Goal: Task Accomplishment & Management: Manage account settings

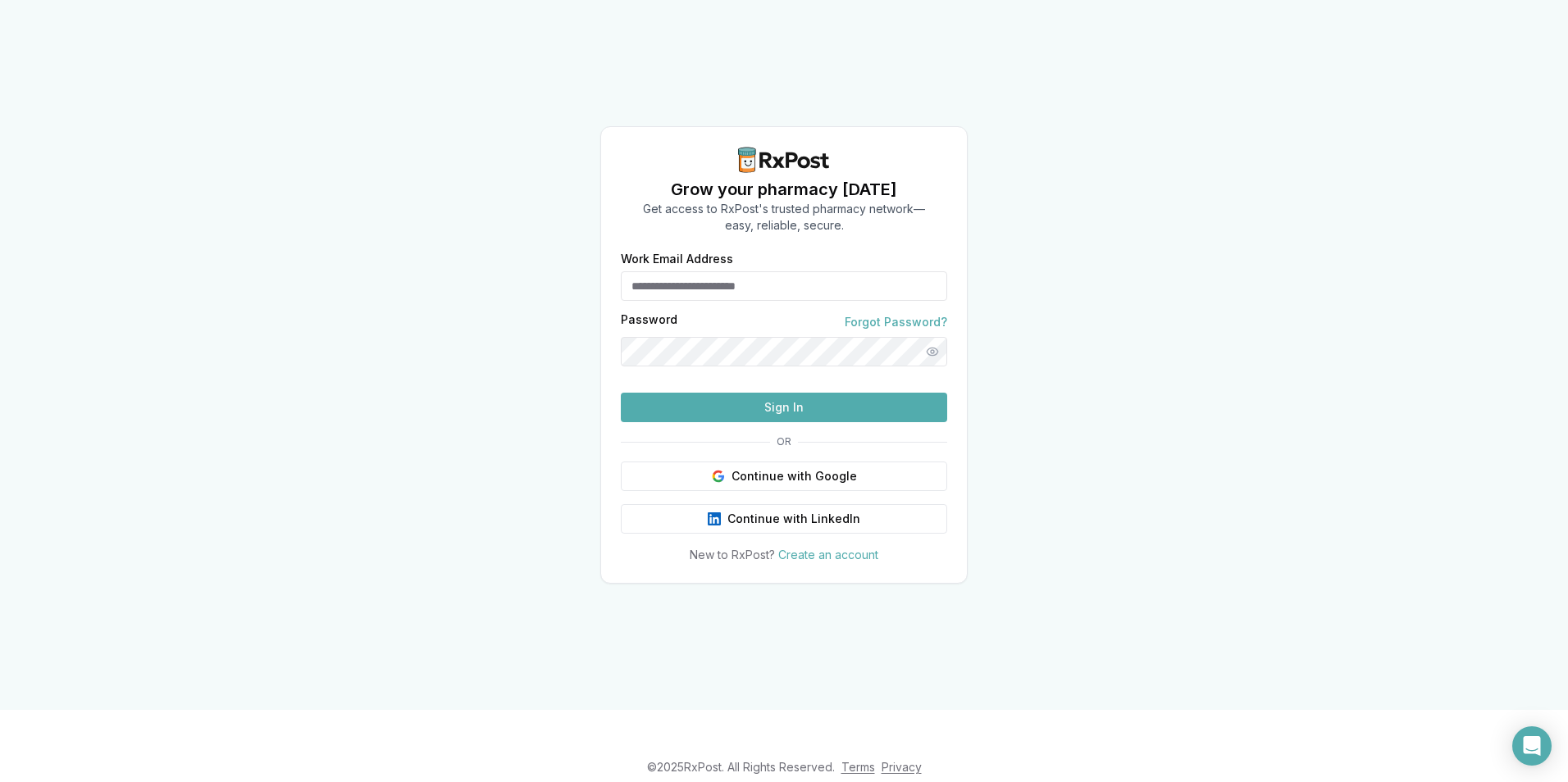
click at [793, 290] on input "Work Email Address" at bounding box center [784, 286] width 326 height 30
type input "**********"
click at [803, 422] on button "Sign In" at bounding box center [784, 407] width 326 height 30
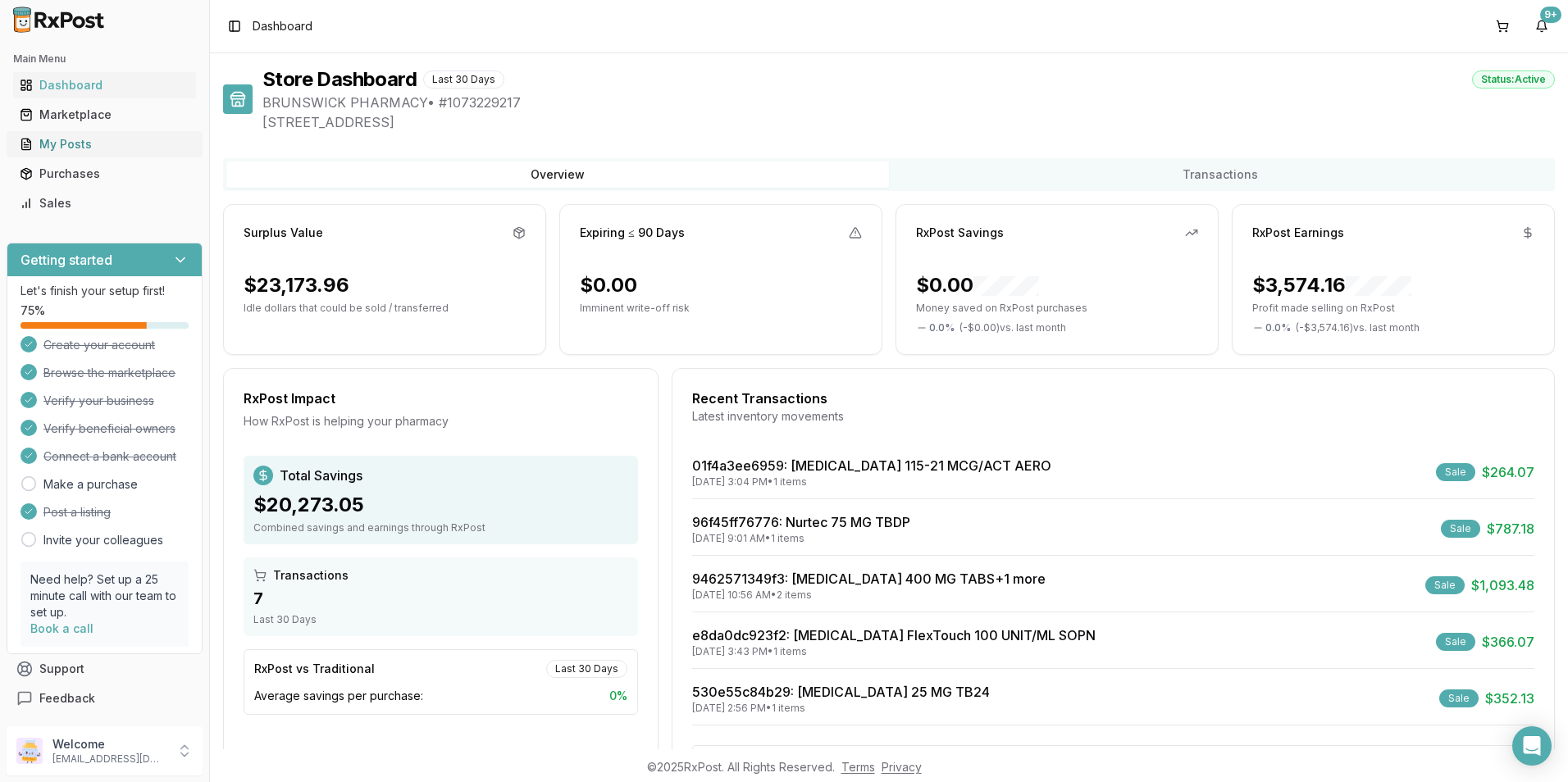
click at [74, 141] on div "My Posts" at bounding box center [104, 144] width 169 height 16
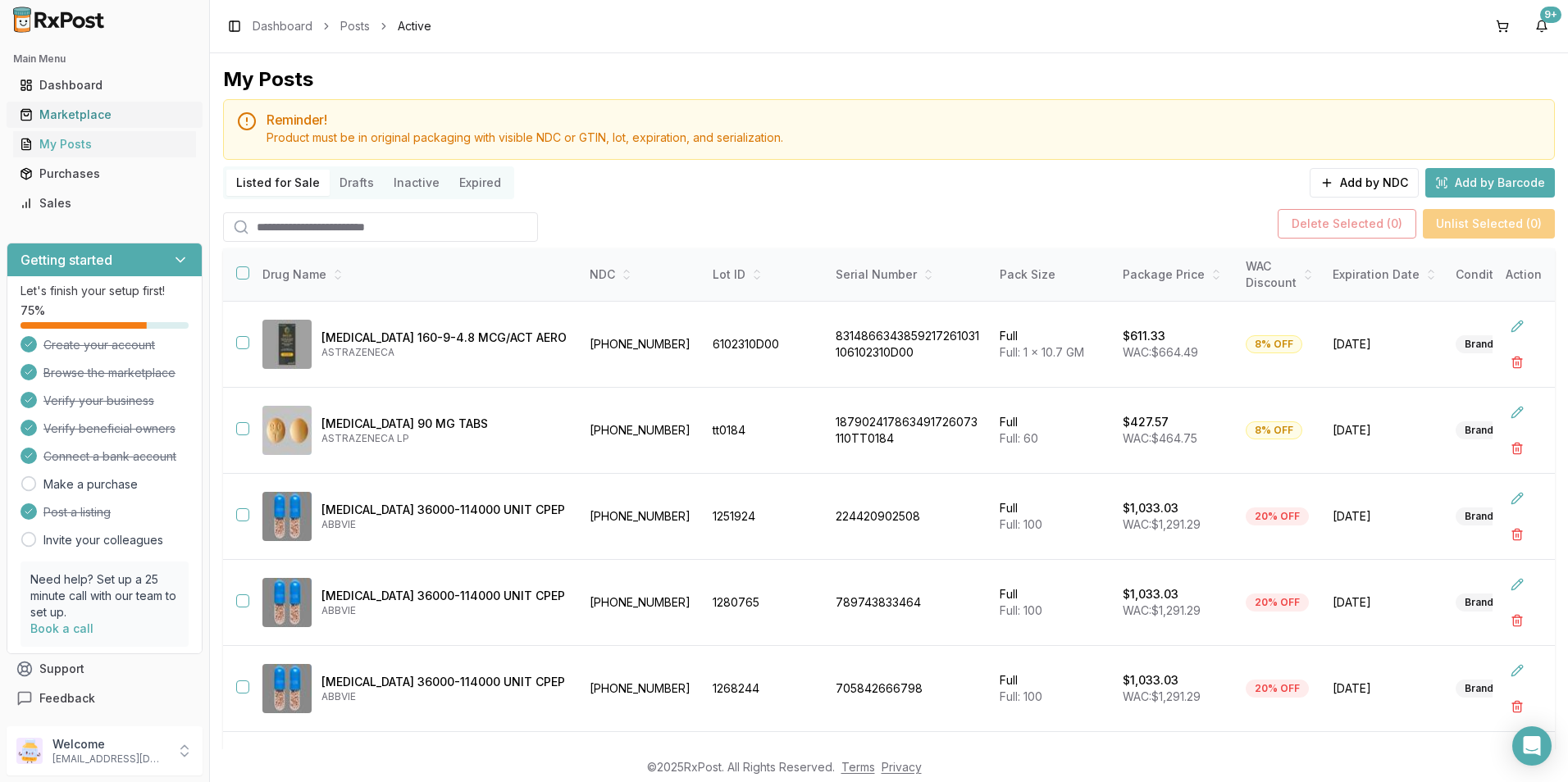
click at [83, 123] on div "Marketplace" at bounding box center [104, 114] width 169 height 16
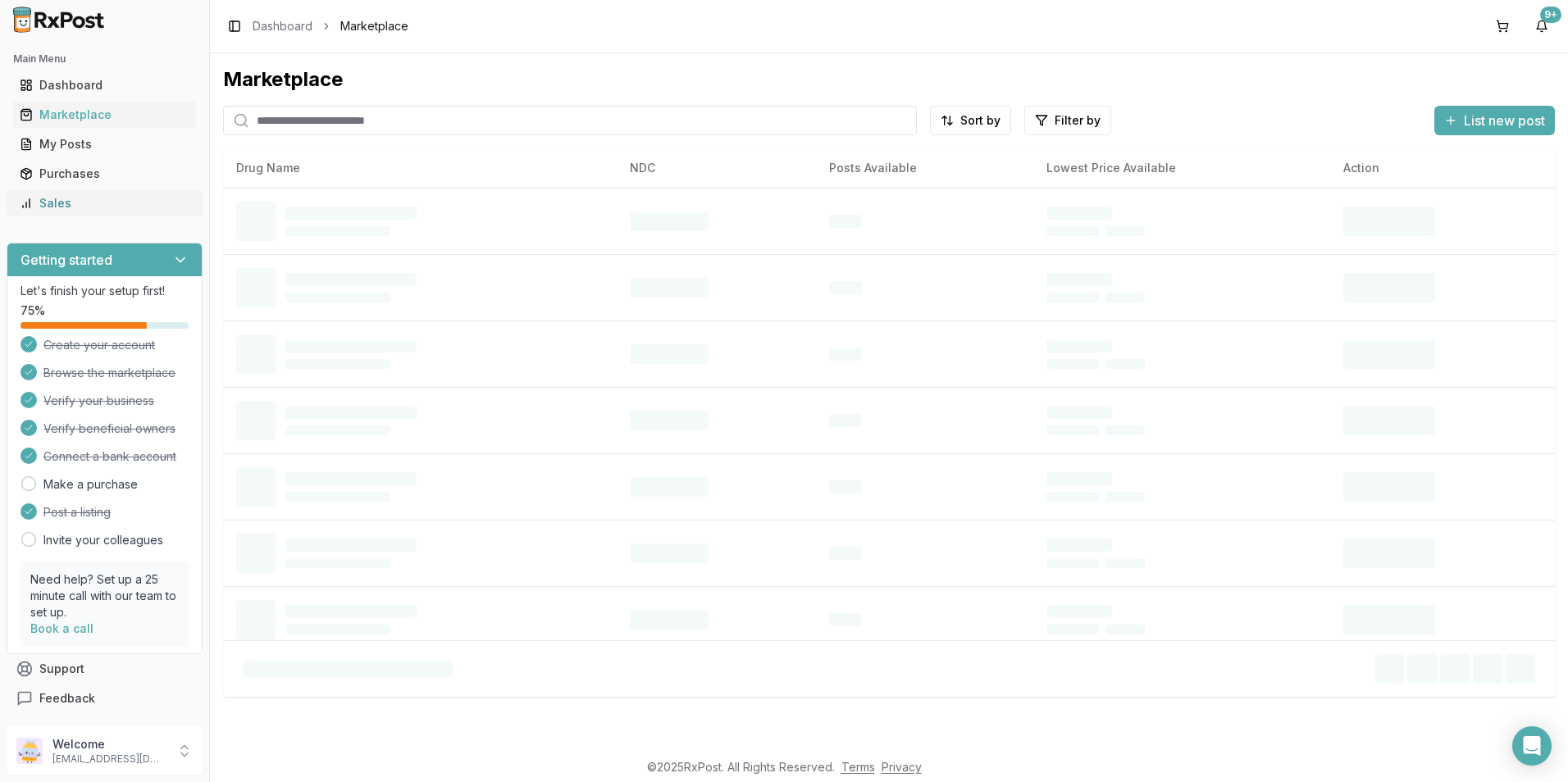
click at [60, 206] on div "Sales" at bounding box center [104, 203] width 169 height 16
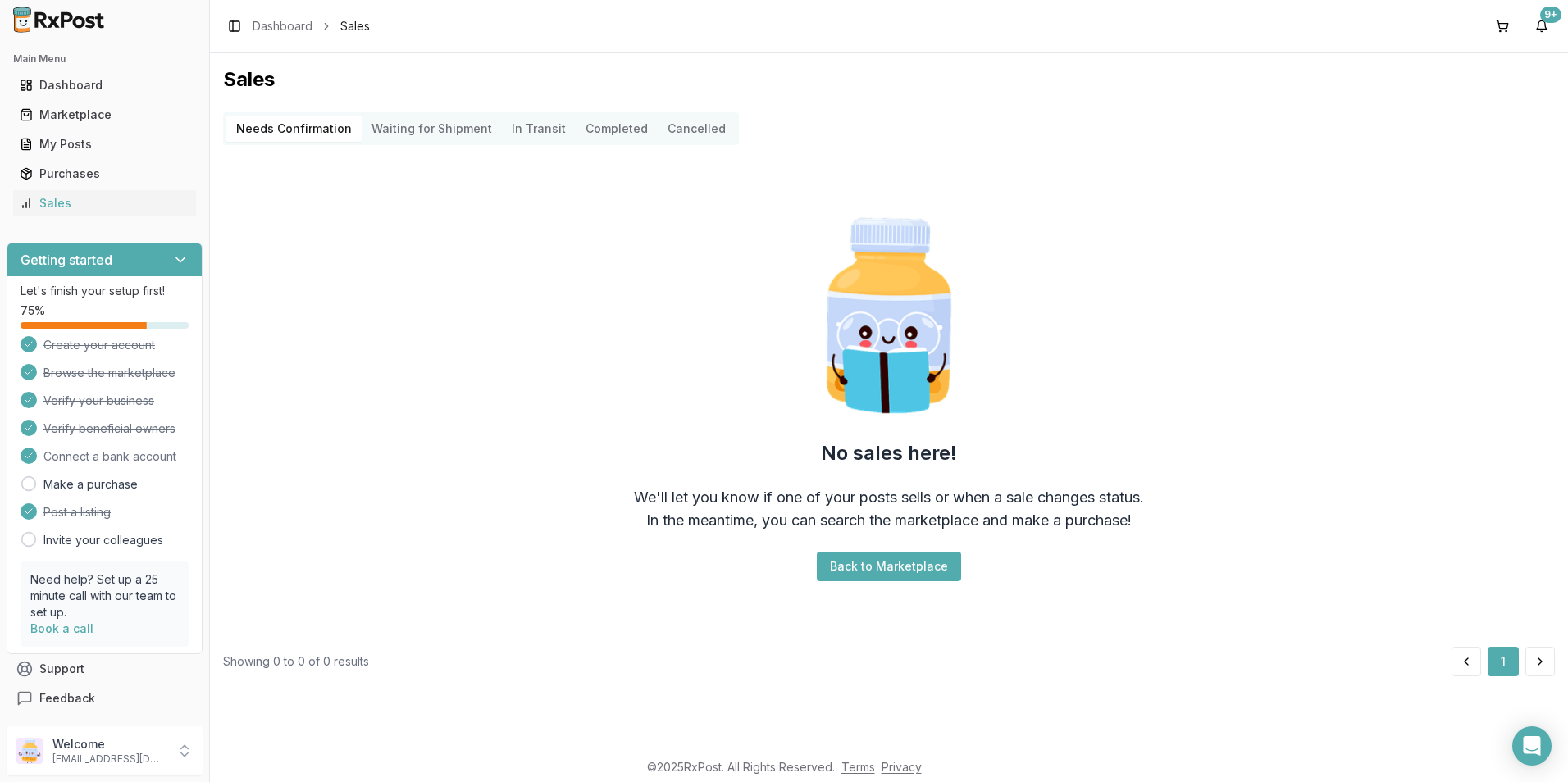
click at [842, 570] on button "Back to Marketplace" at bounding box center [888, 567] width 145 height 30
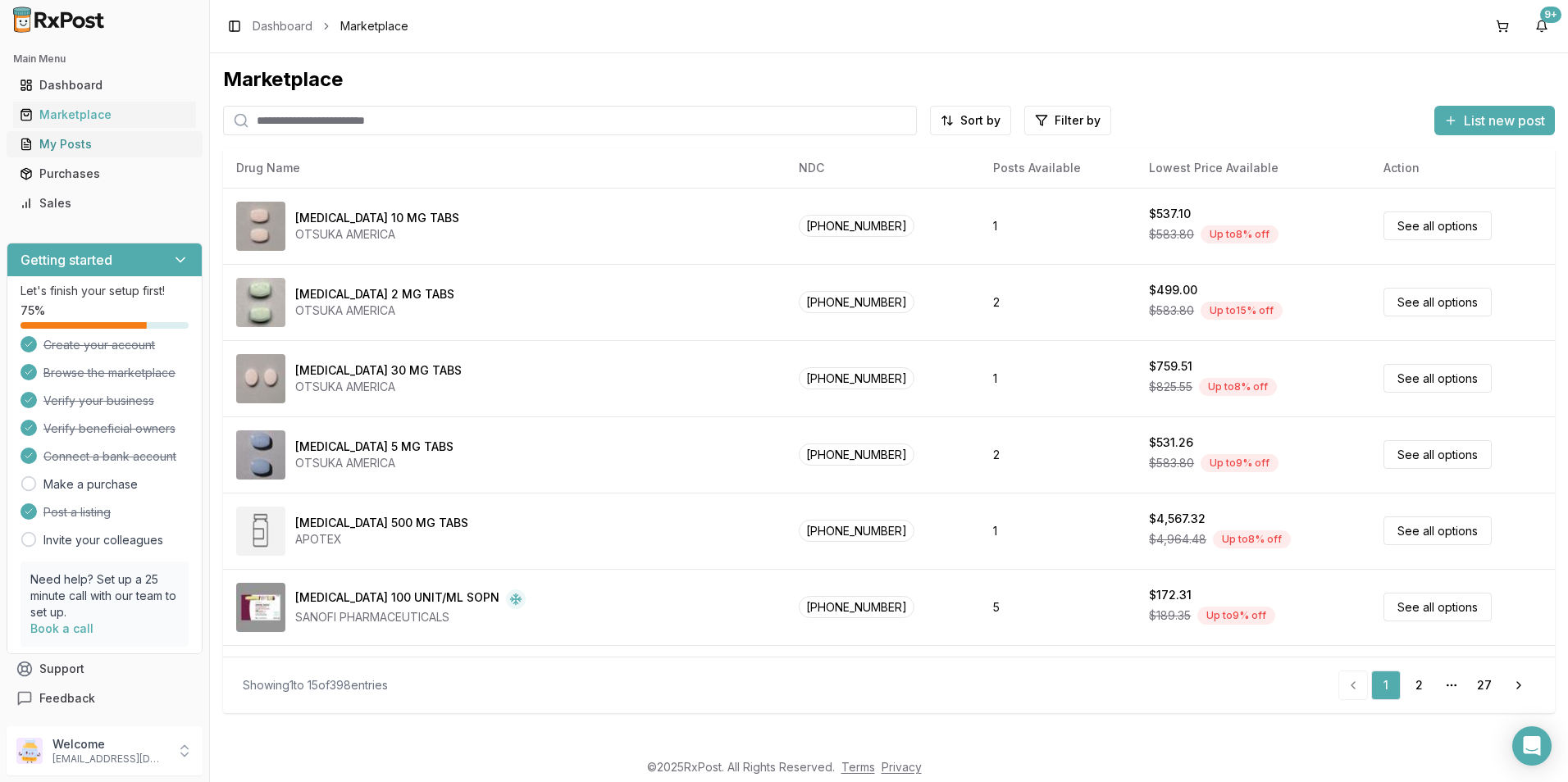
click at [73, 144] on div "My Posts" at bounding box center [104, 144] width 169 height 16
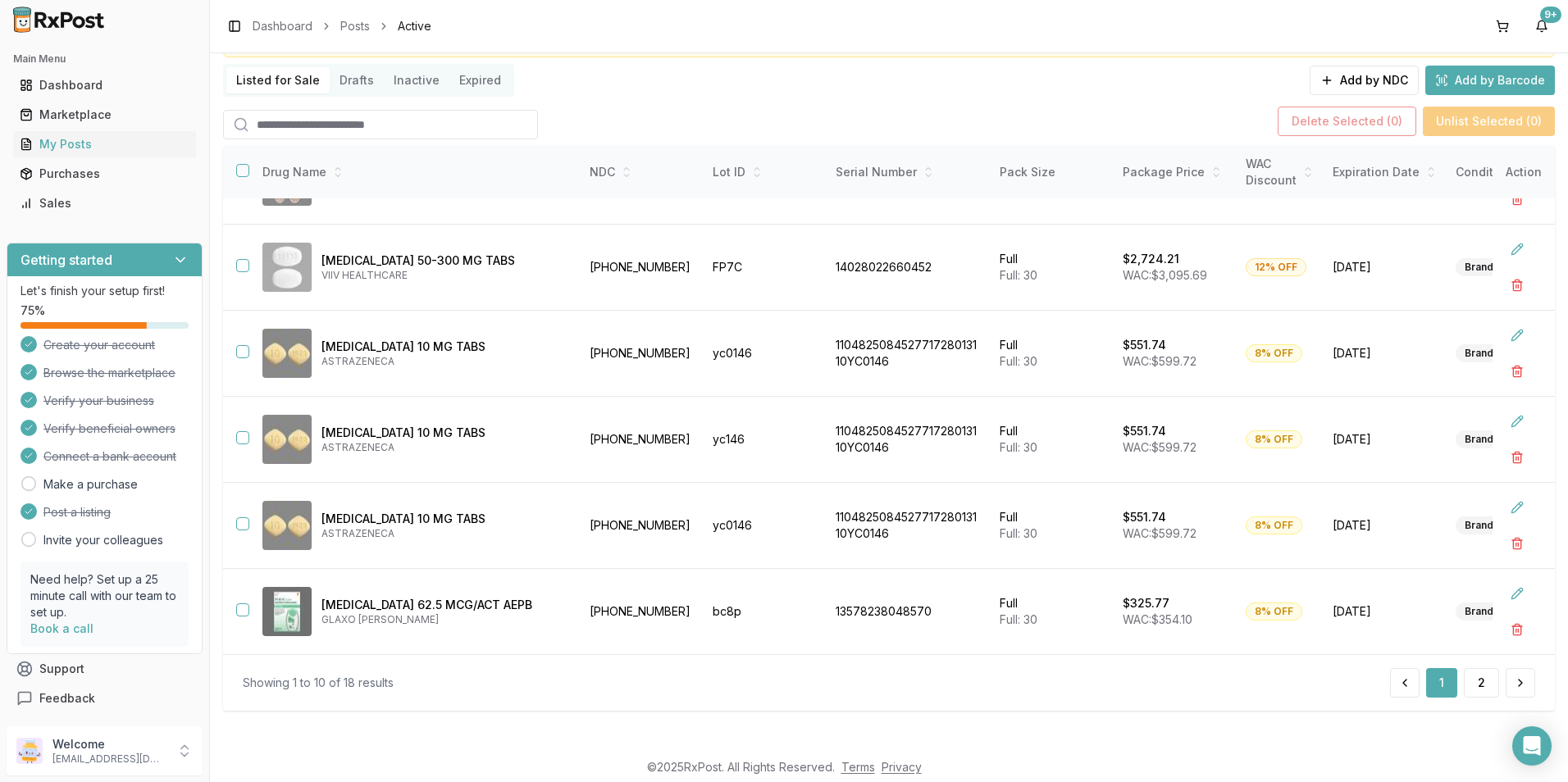
scroll to position [103, 0]
click at [1476, 679] on button "2" at bounding box center [1482, 682] width 35 height 30
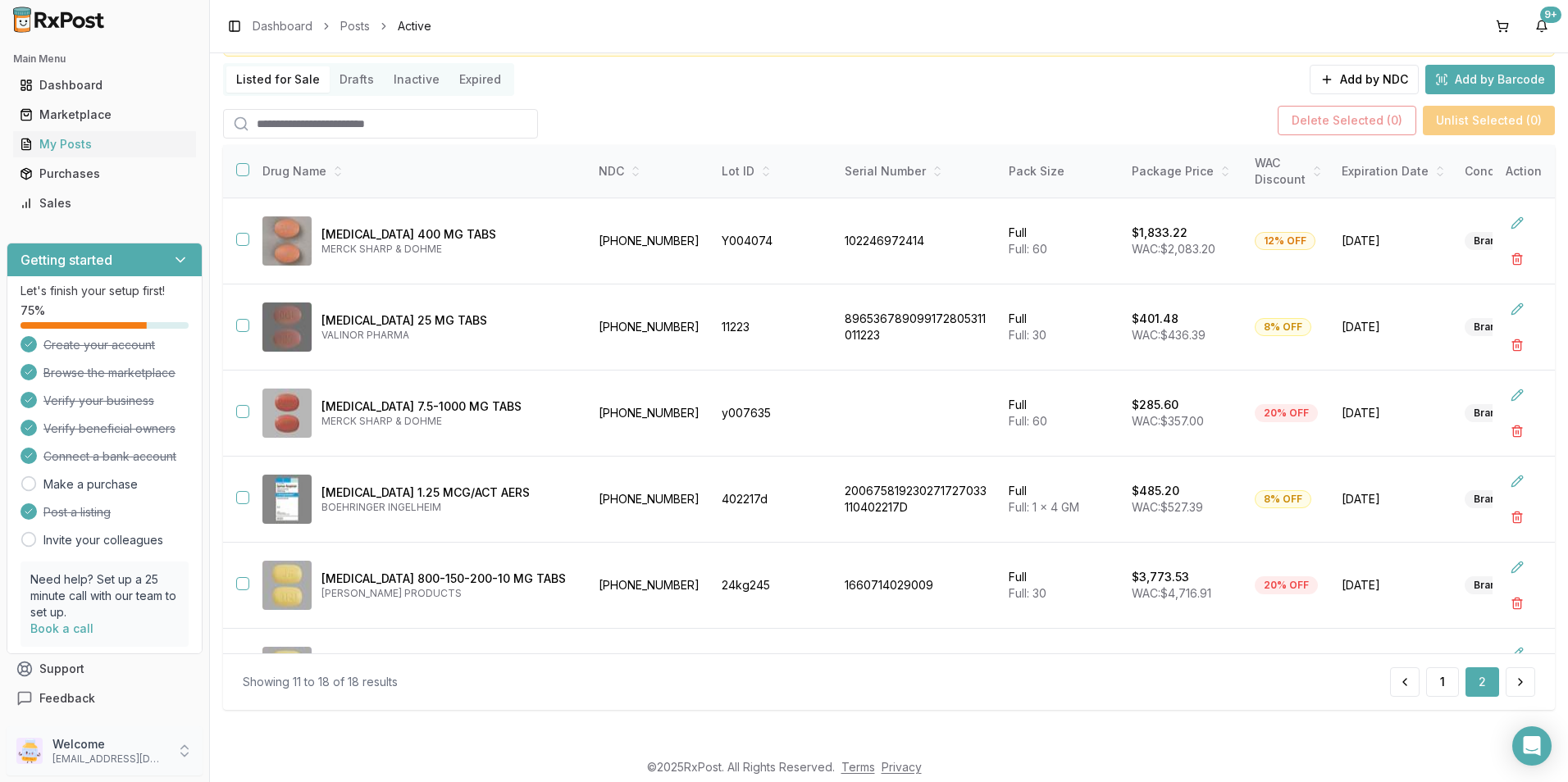
click at [128, 764] on p "alpesh_jiny@yahoo.com" at bounding box center [109, 760] width 114 height 13
click at [245, 754] on span "Sign Out" at bounding box center [298, 755] width 156 height 16
